Goal: Transaction & Acquisition: Register for event/course

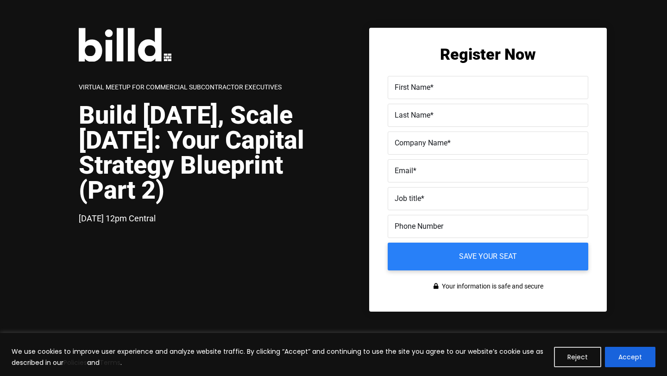
click at [416, 95] on input "First Name *" at bounding box center [488, 87] width 200 height 23
type input "Ashleigh"
type input "[PERSON_NAME]"
type input "[PERSON_NAME] Iron Works, Inc"
type input "[EMAIL_ADDRESS][DOMAIN_NAME]"
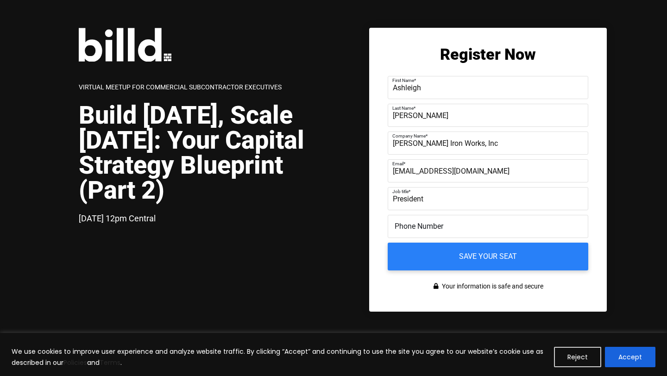
type input "President"
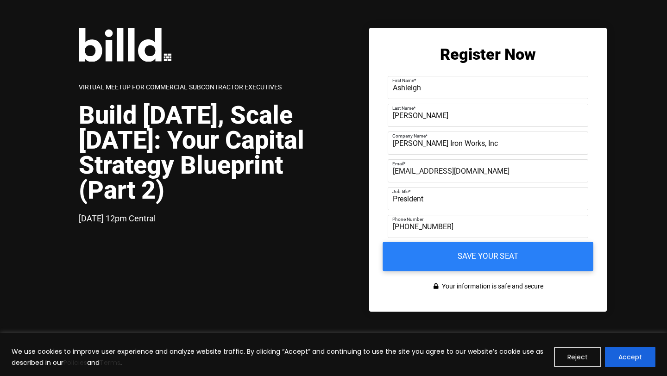
type input "[PHONE_NUMBER]"
click at [464, 250] on input "Save your seat" at bounding box center [487, 256] width 211 height 29
